Goal: Task Accomplishment & Management: Use online tool/utility

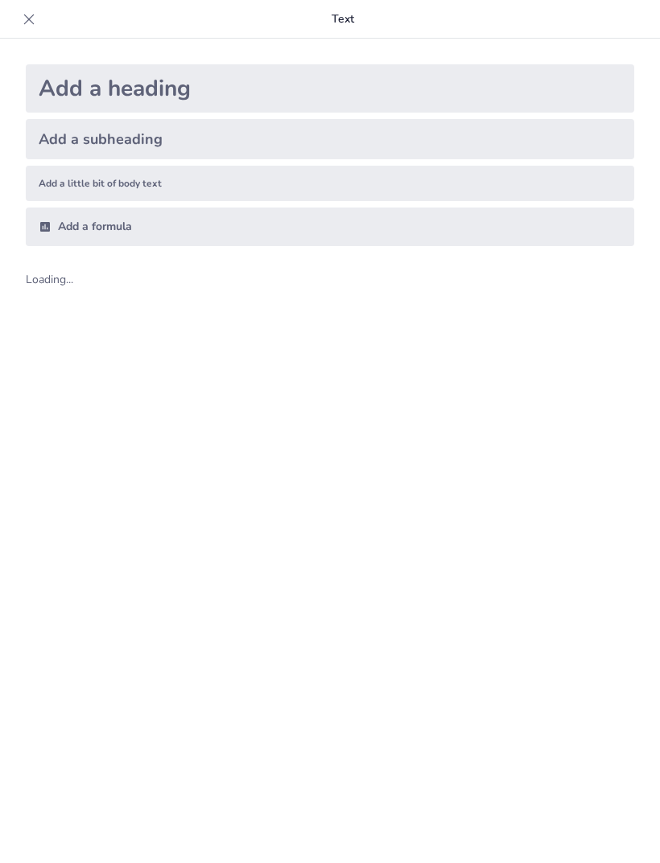
type input "New Sendsteps"
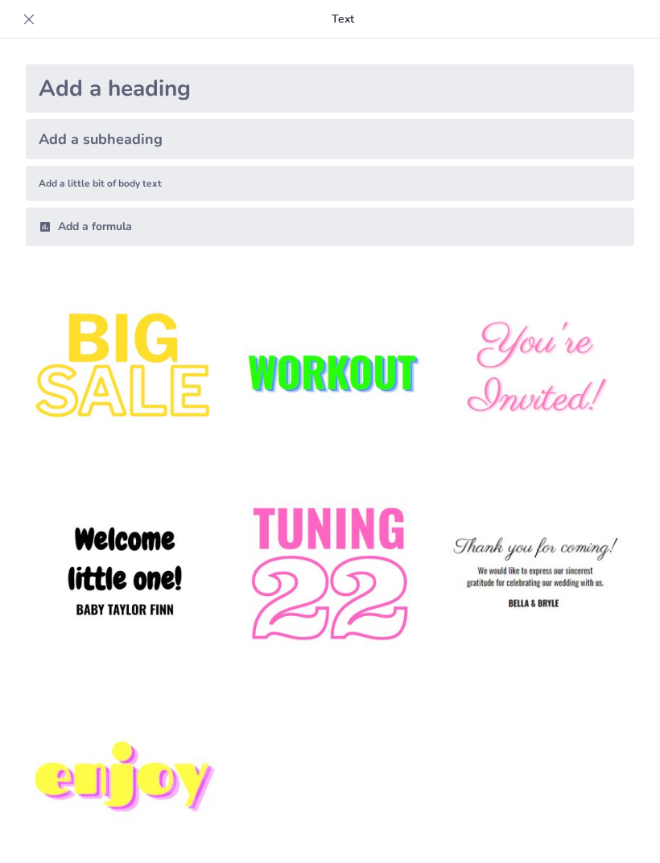
click at [261, 92] on div "Add a heading" at bounding box center [330, 88] width 608 height 48
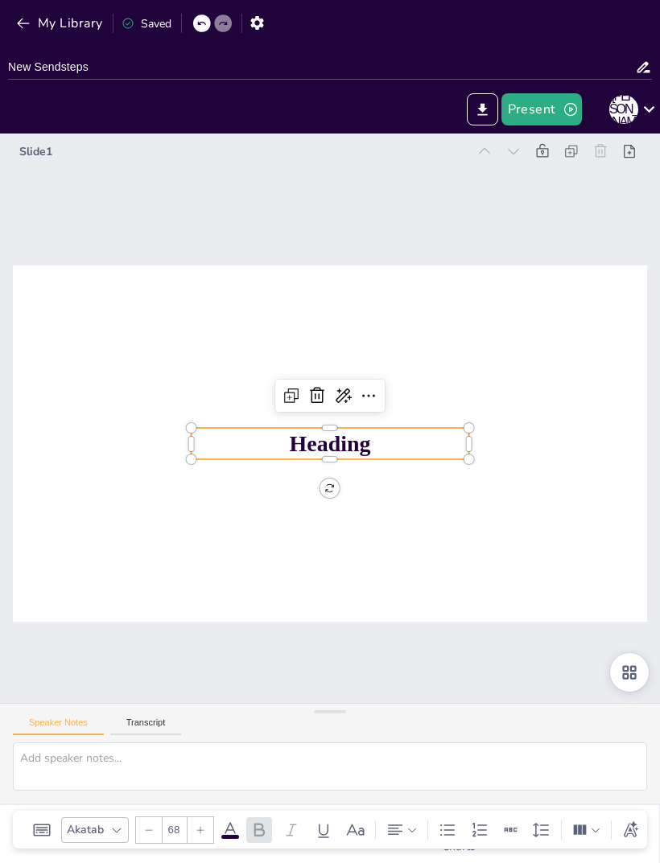
click at [8, 11] on div "My Library Saved" at bounding box center [136, 22] width 272 height 29
click at [17, 32] on button "My Library" at bounding box center [60, 23] width 97 height 26
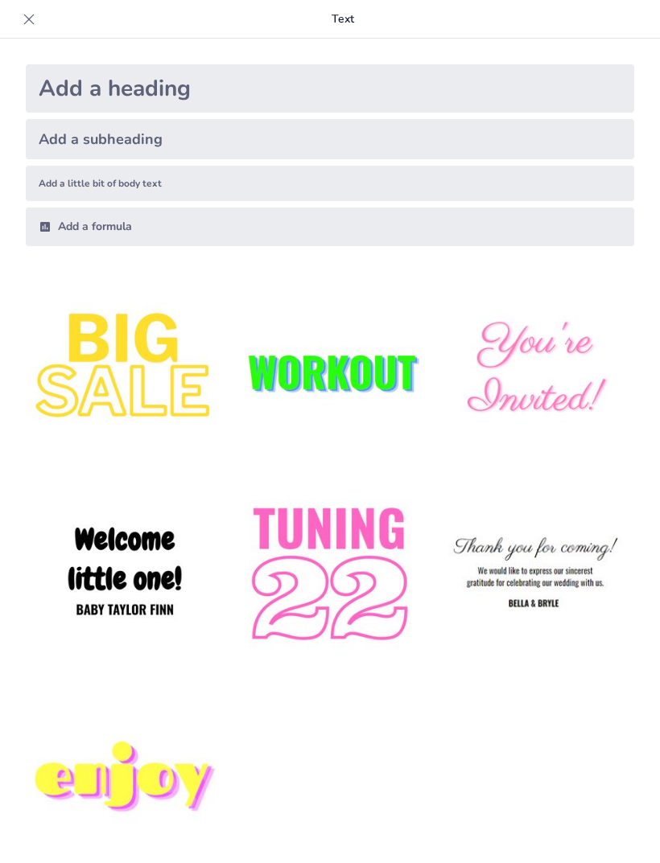
type input "Основи десмургії у щелепно-лицевій хірургії: Пов’язки на голову та шию"
click at [153, 566] on img at bounding box center [125, 576] width 199 height 199
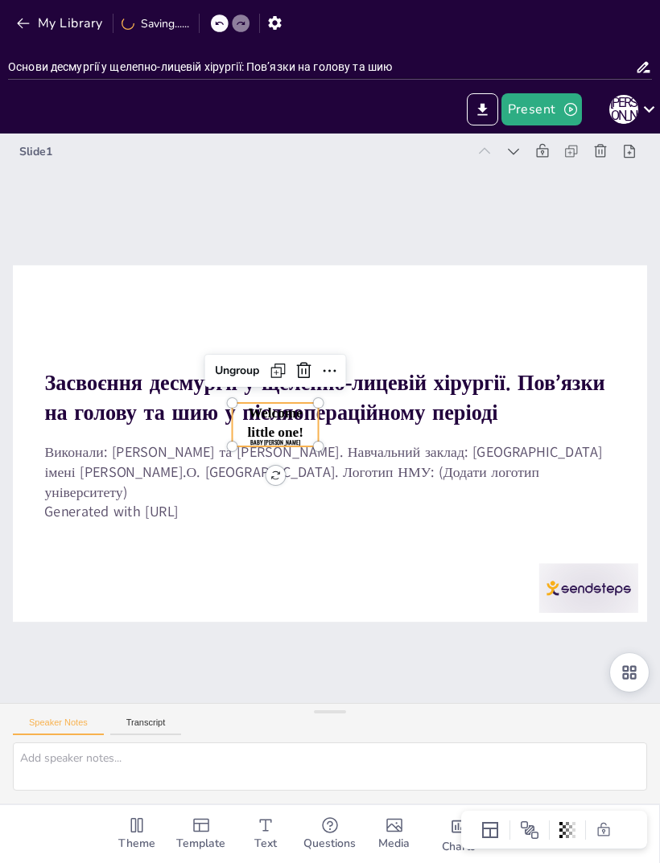
click at [343, 372] on icon at bounding box center [353, 369] width 21 height 21
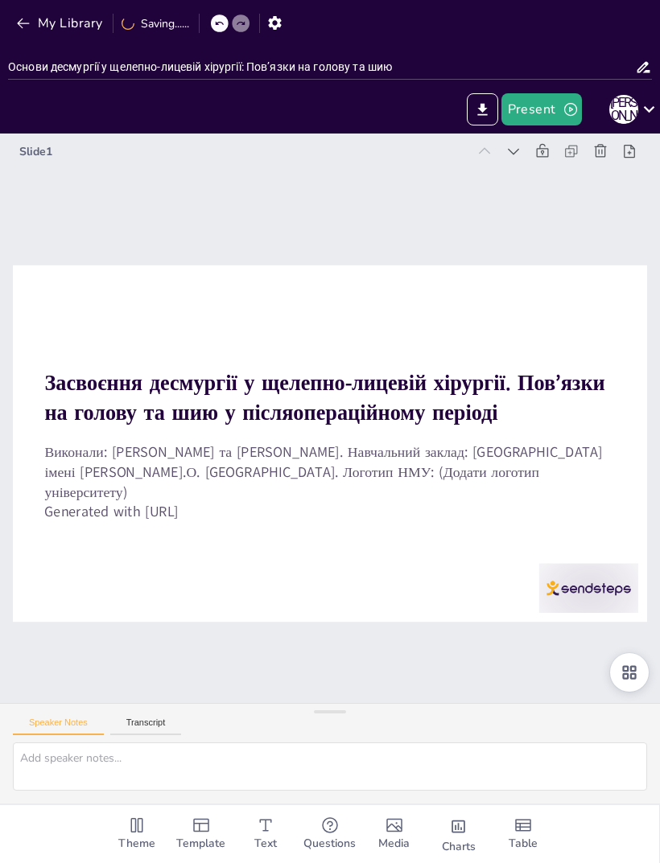
click at [631, 500] on icon at bounding box center [641, 510] width 20 height 20
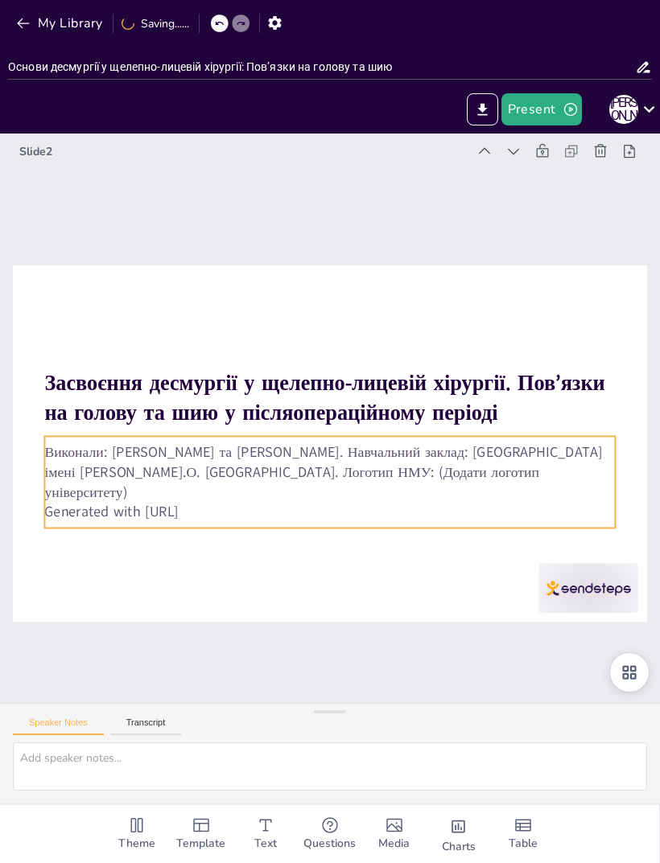
click at [171, 508] on p "Generated with Sendsteps.ai" at bounding box center [291, 504] width 529 height 250
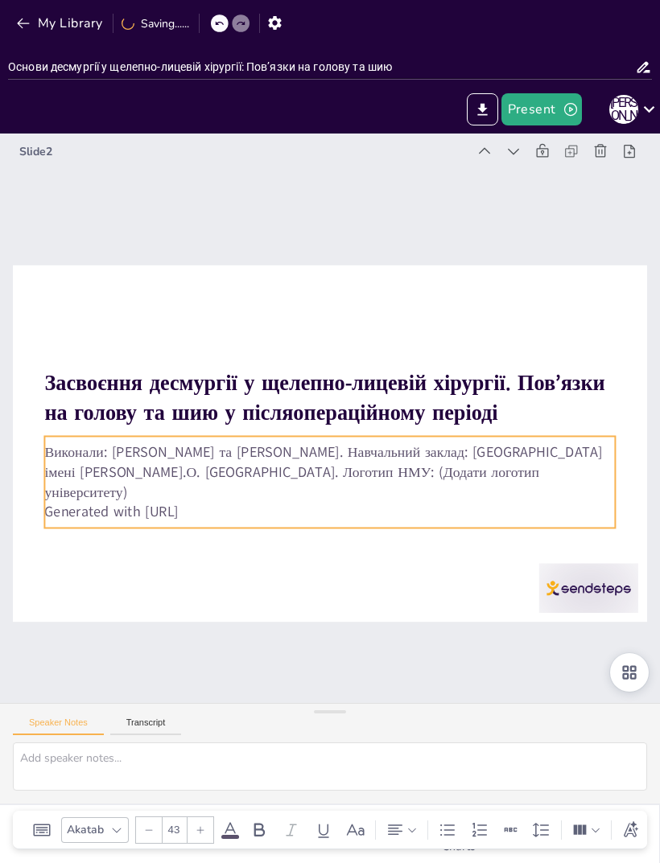
click at [188, 510] on p "Generated with Sendsteps.ai" at bounding box center [301, 507] width 549 height 195
click at [446, 580] on div at bounding box center [310, 434] width 689 height 709
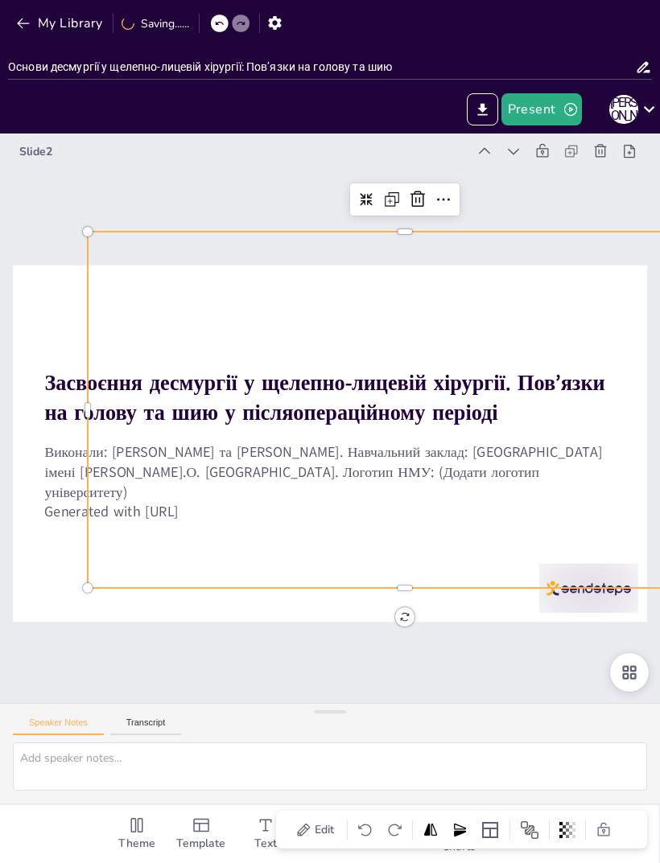
click at [34, 357] on div at bounding box center [314, 439] width 722 height 661
click at [19, 338] on div at bounding box center [314, 398] width 722 height 661
click at [114, 338] on div at bounding box center [354, 413] width 480 height 694
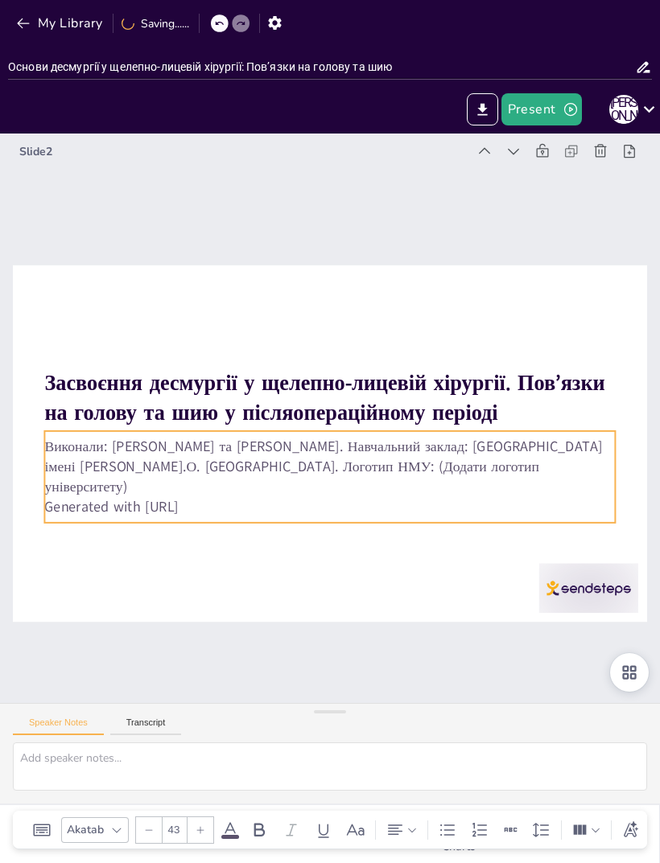
click at [347, 409] on strong "Засвоєння десмургії у щелепно-лицевій хірургії. Пов’язки на голову та шию у піс…" at bounding box center [347, 402] width 228 height 541
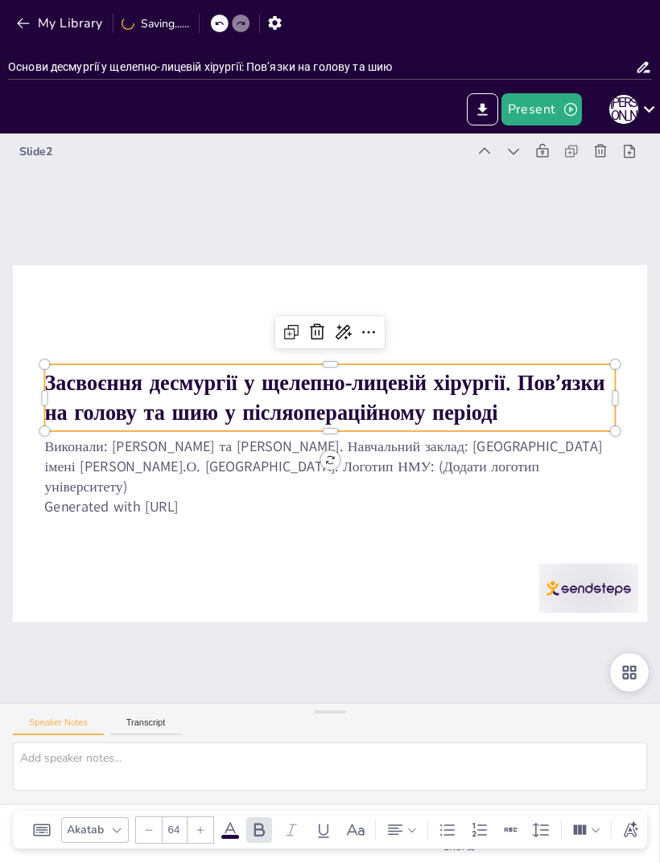
click at [374, 503] on p "Generated with Sendsteps.ai" at bounding box center [249, 381] width 250 height 529
type input "43"
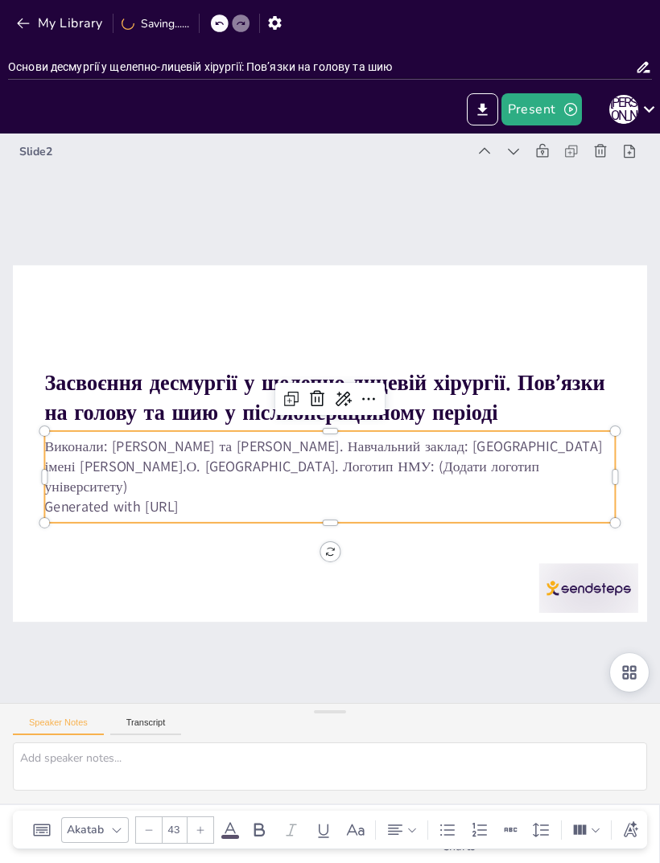
click at [615, 339] on div at bounding box center [631, 355] width 32 height 32
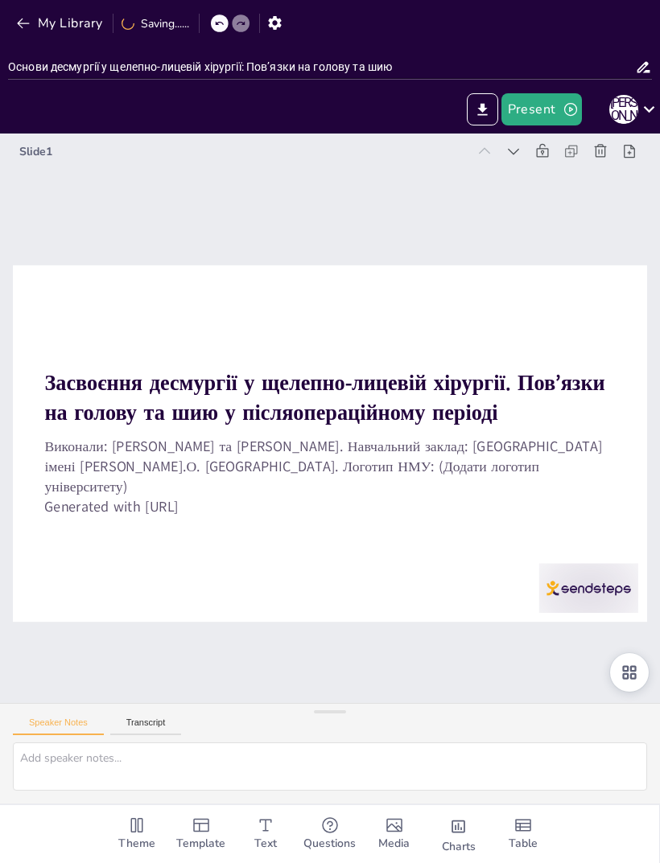
click at [629, 327] on div at bounding box center [645, 343] width 32 height 32
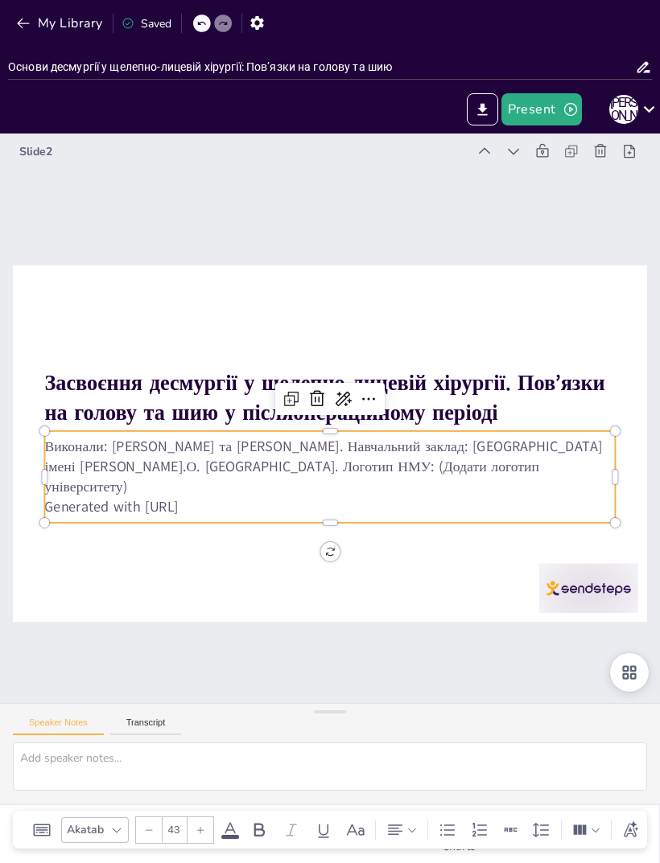
click at [633, 331] on icon at bounding box center [644, 342] width 23 height 23
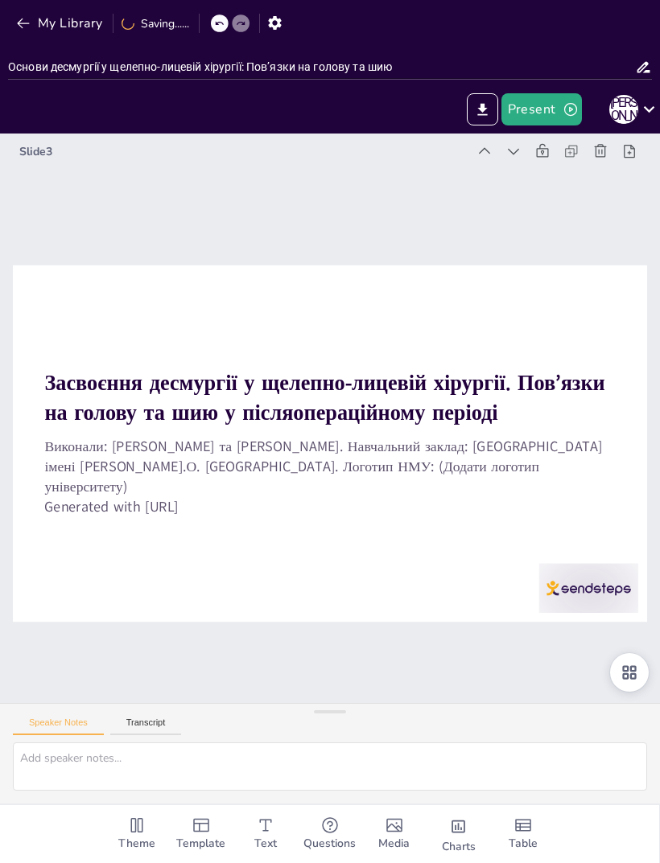
click at [606, 564] on icon at bounding box center [615, 573] width 18 height 18
click at [74, 224] on div at bounding box center [62, 235] width 23 height 23
click at [512, 161] on div "Slide 5" at bounding box center [463, 186] width 560 height 336
click at [619, 532] on icon at bounding box center [628, 541] width 19 height 19
click at [612, 312] on icon at bounding box center [623, 323] width 23 height 23
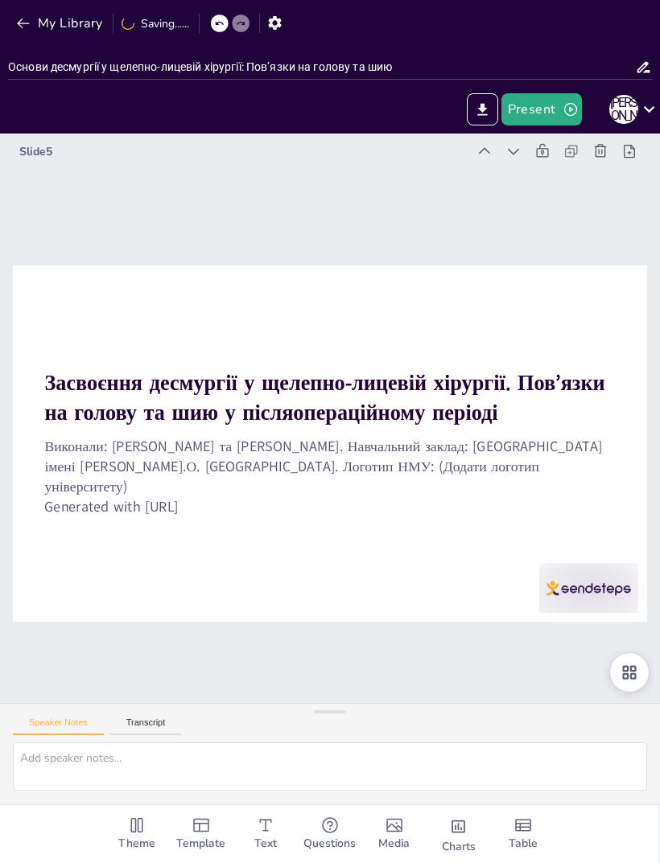
click at [64, 528] on div at bounding box center [47, 543] width 31 height 31
click at [626, 348] on icon at bounding box center [632, 354] width 12 height 12
click at [549, 202] on icon at bounding box center [559, 212] width 20 height 20
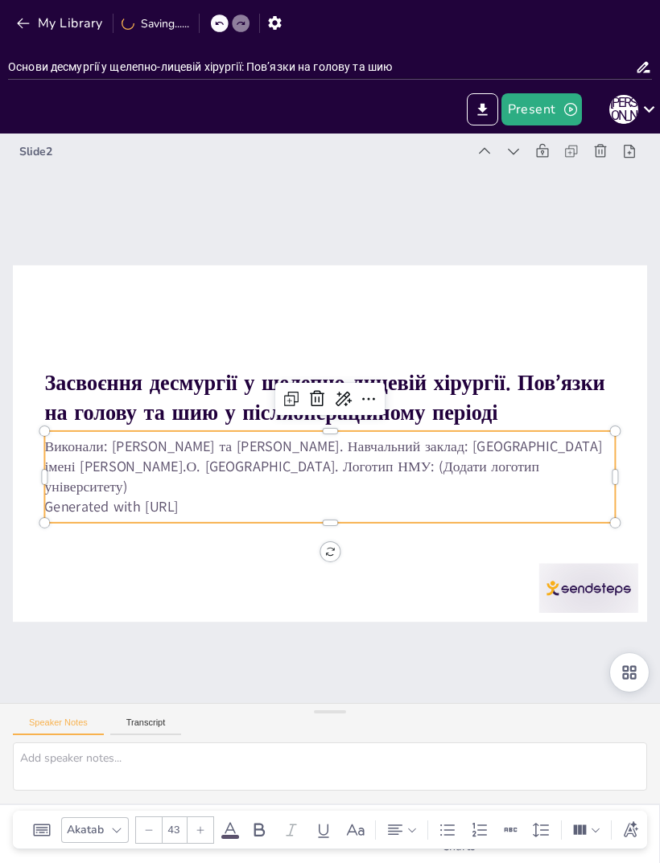
click at [595, 239] on icon at bounding box center [605, 249] width 21 height 21
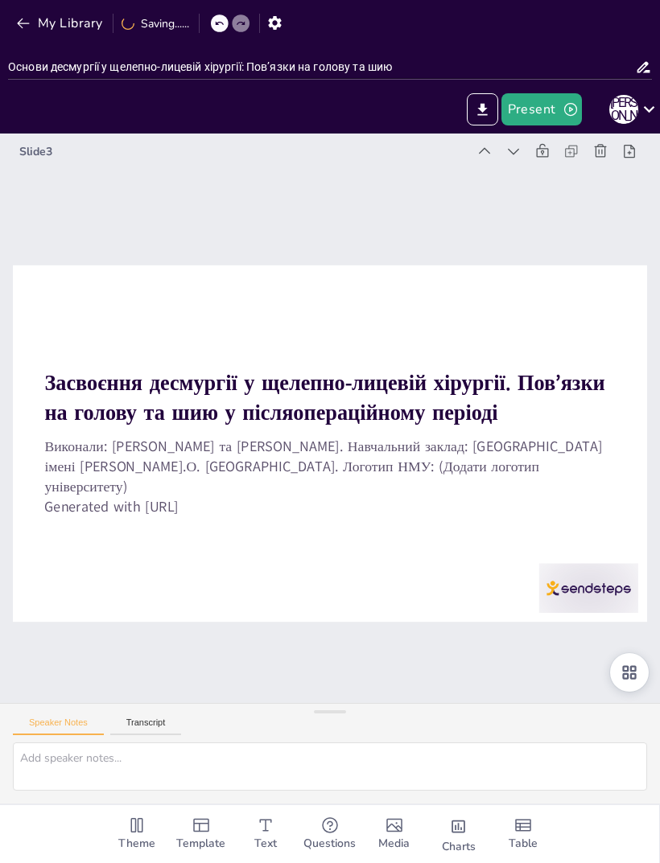
click at [514, 148] on div "Slide 3" at bounding box center [358, 138] width 415 height 195
click at [532, 163] on icon at bounding box center [541, 172] width 18 height 18
click at [514, 146] on div "Slide 4" at bounding box center [517, 209] width 236 height 395
click at [573, 207] on div at bounding box center [587, 221] width 28 height 28
click at [551, 142] on div "Slide 5" at bounding box center [595, 445] width 88 height 633
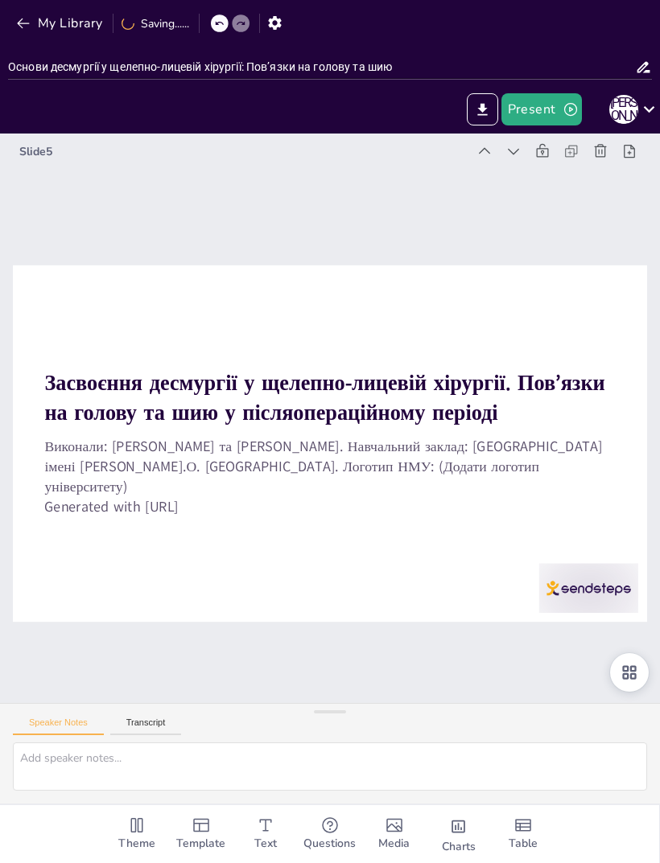
click at [606, 263] on div at bounding box center [621, 278] width 31 height 31
click at [642, 433] on icon at bounding box center [653, 444] width 22 height 22
click at [633, 331] on icon at bounding box center [644, 342] width 23 height 23
click at [622, 436] on div at bounding box center [637, 451] width 30 height 30
click at [623, 121] on div "А [PERSON_NAME]" at bounding box center [623, 109] width 29 height 29
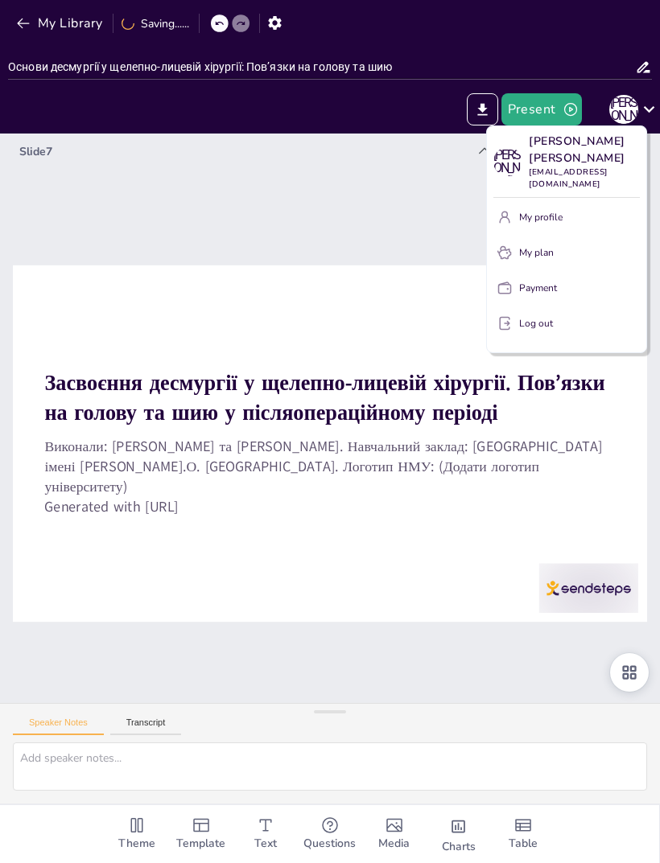
click at [559, 284] on button "Payment" at bounding box center [566, 288] width 146 height 26
click at [541, 283] on p "Payment" at bounding box center [538, 288] width 38 height 14
